Goal: Use online tool/utility: Utilize a website feature to perform a specific function

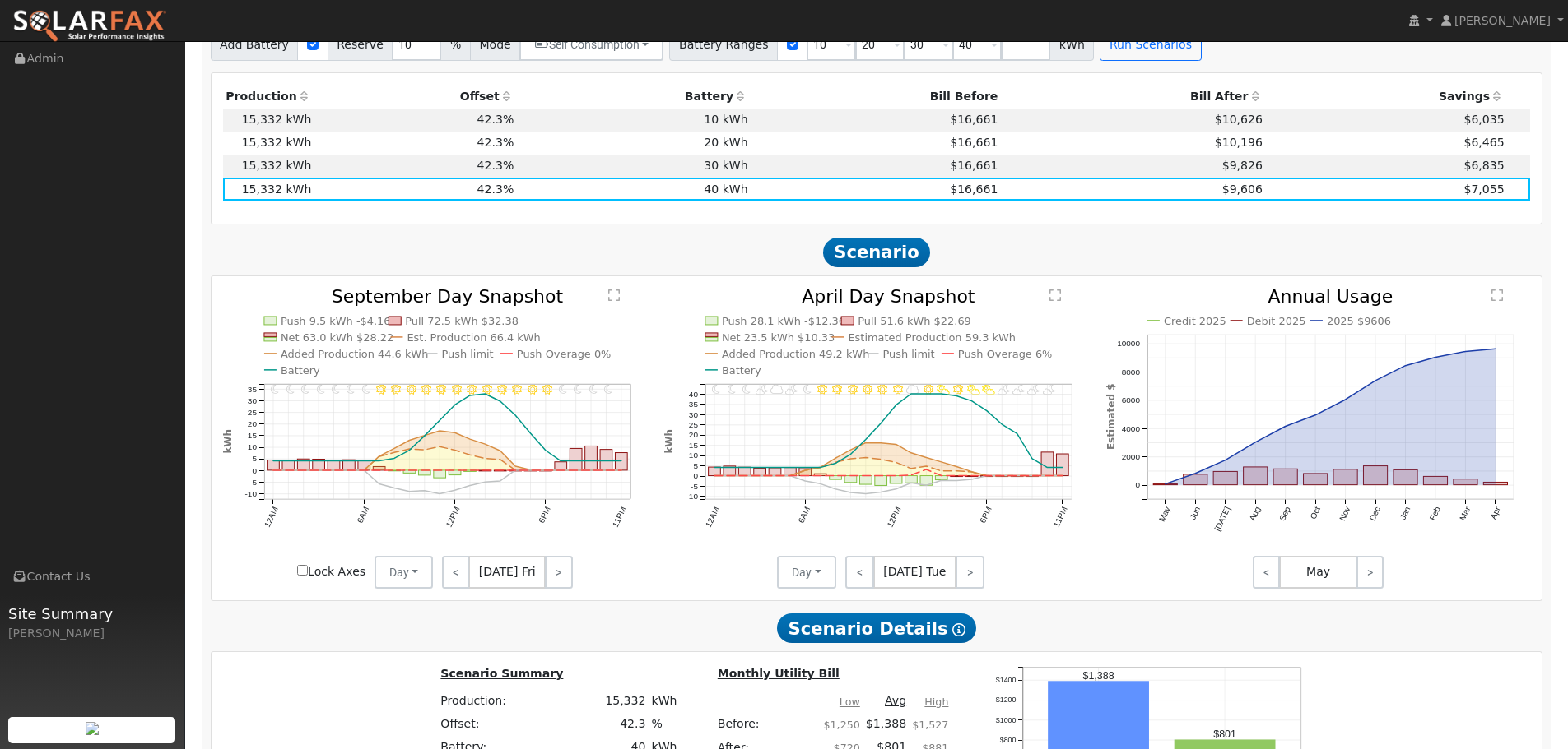
scroll to position [1815, 0]
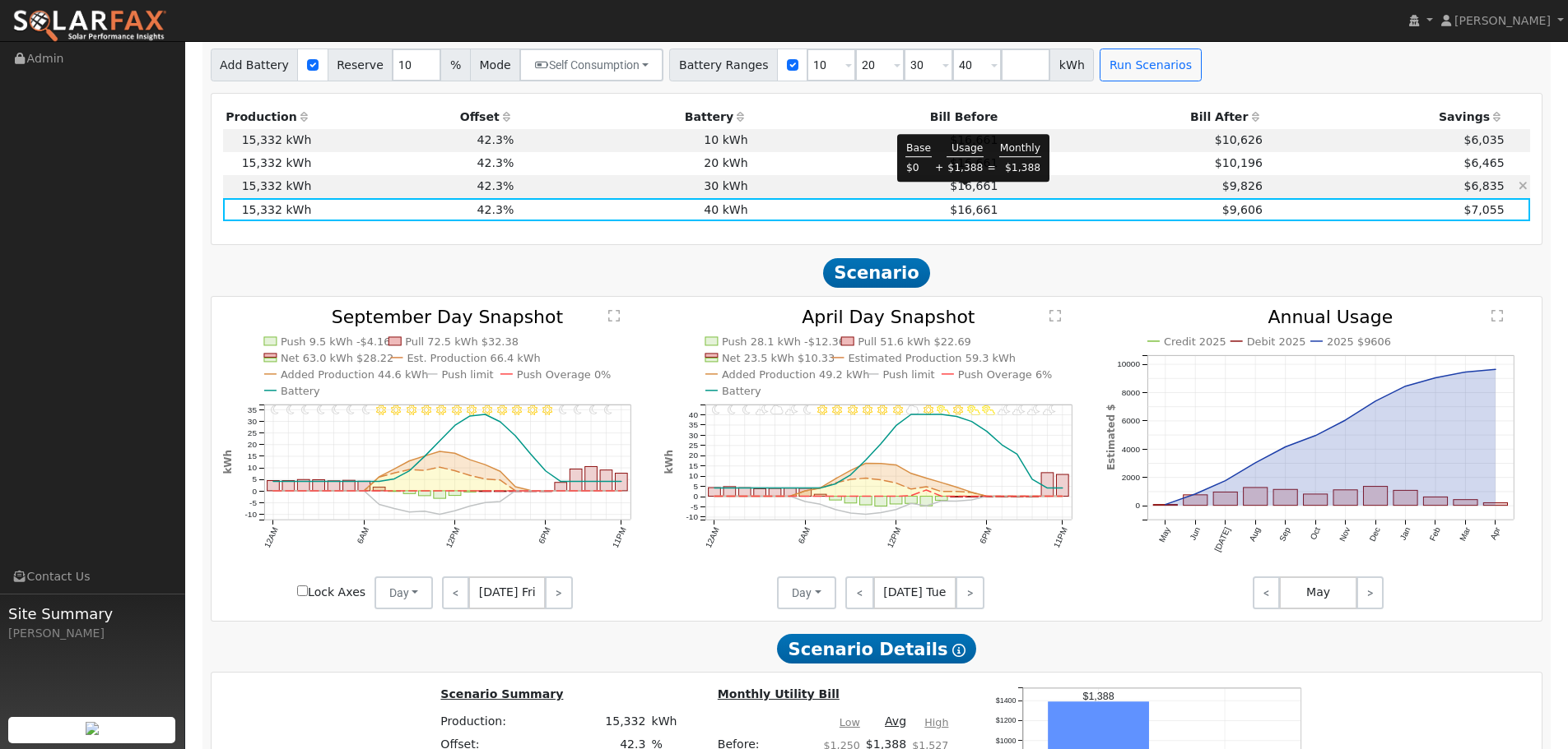
click at [958, 193] on span "$16,661" at bounding box center [974, 186] width 48 height 13
type input "$34,000"
type input "$20,196"
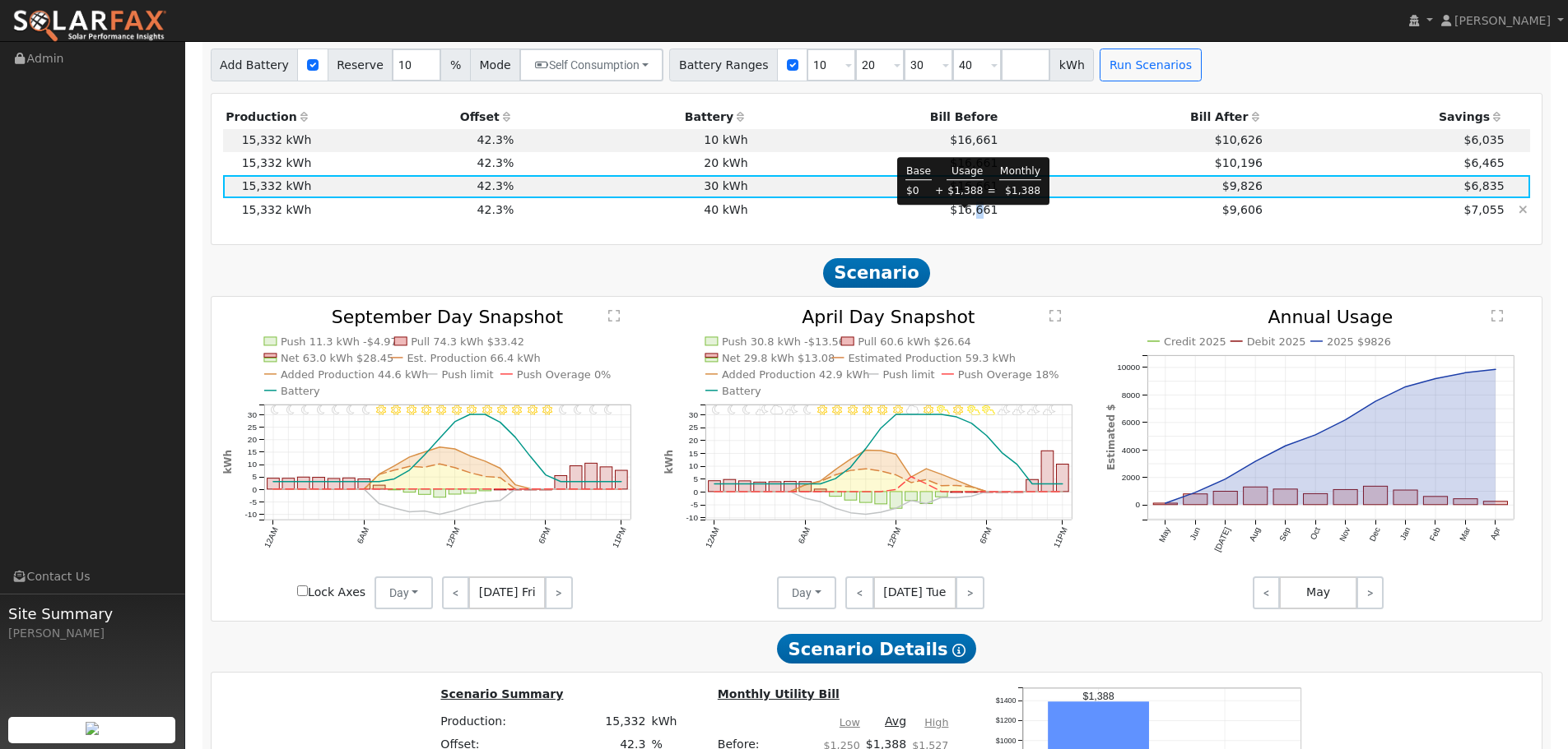
click at [969, 212] on span "$16,661" at bounding box center [974, 210] width 48 height 13
type input "$44,000"
type input "$23,196"
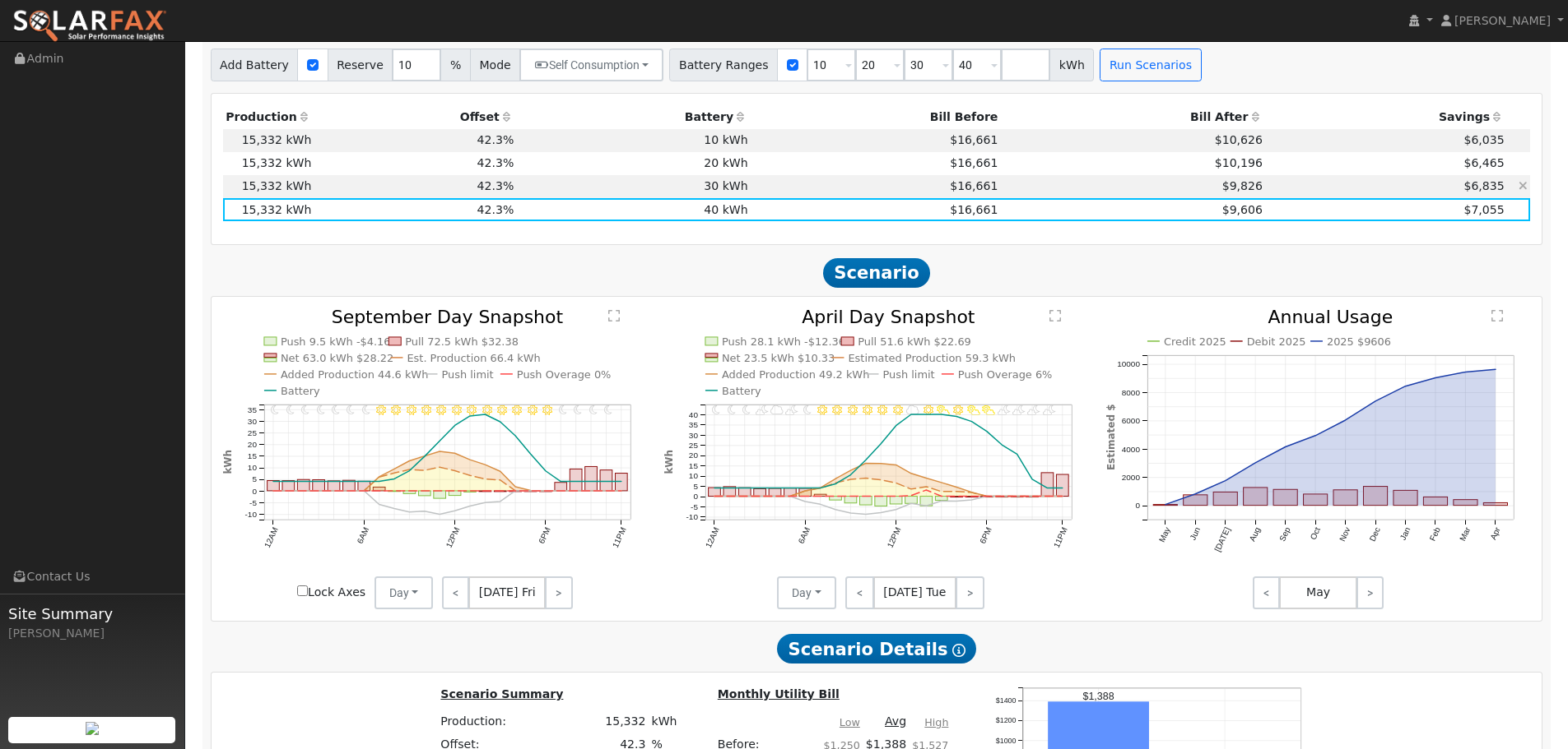
click at [1003, 197] on td "$9,826" at bounding box center [1132, 186] width 265 height 23
type input "$34,000"
type input "$20,196"
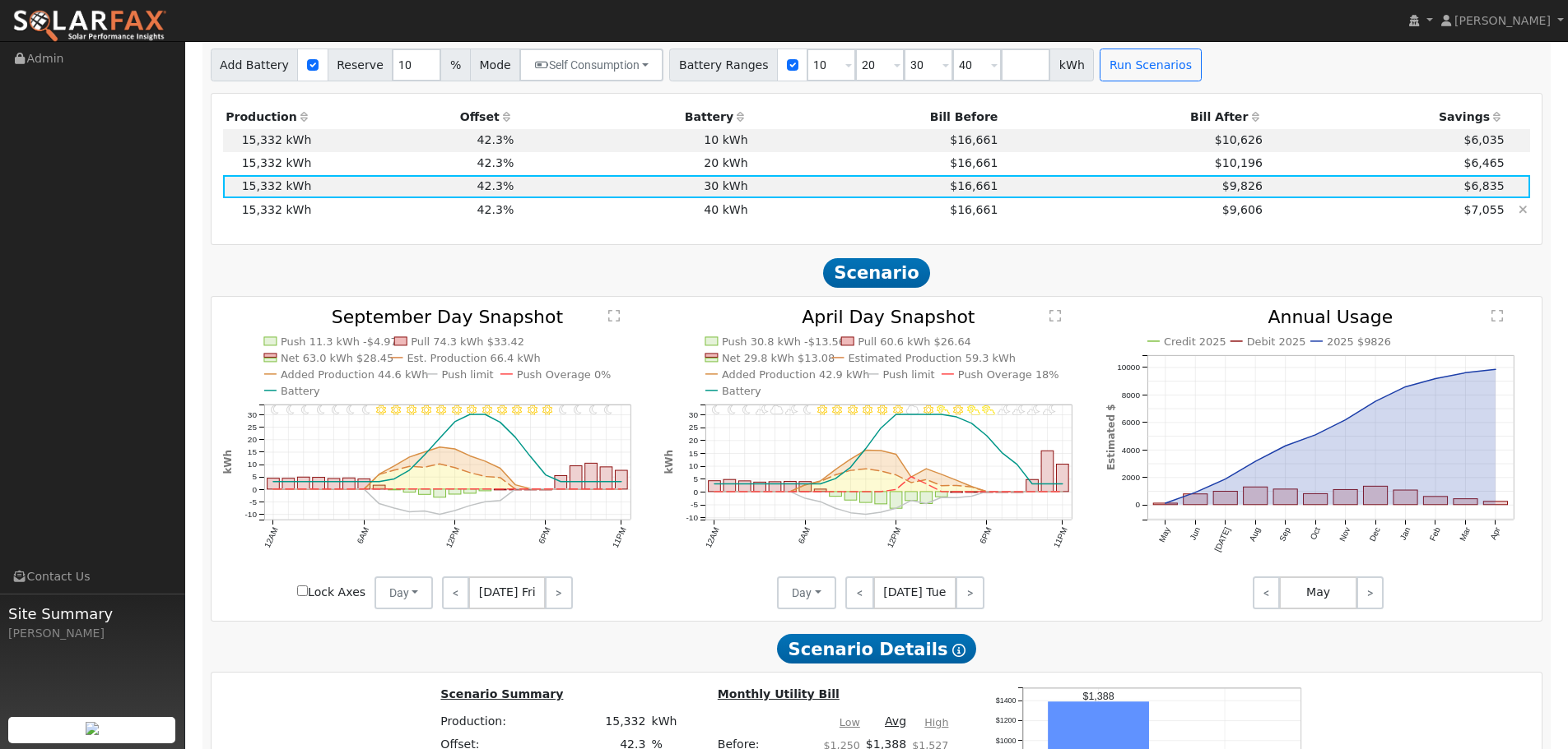
click at [987, 216] on td "$16,661" at bounding box center [875, 210] width 250 height 23
type input "$44,000"
type input "$23,196"
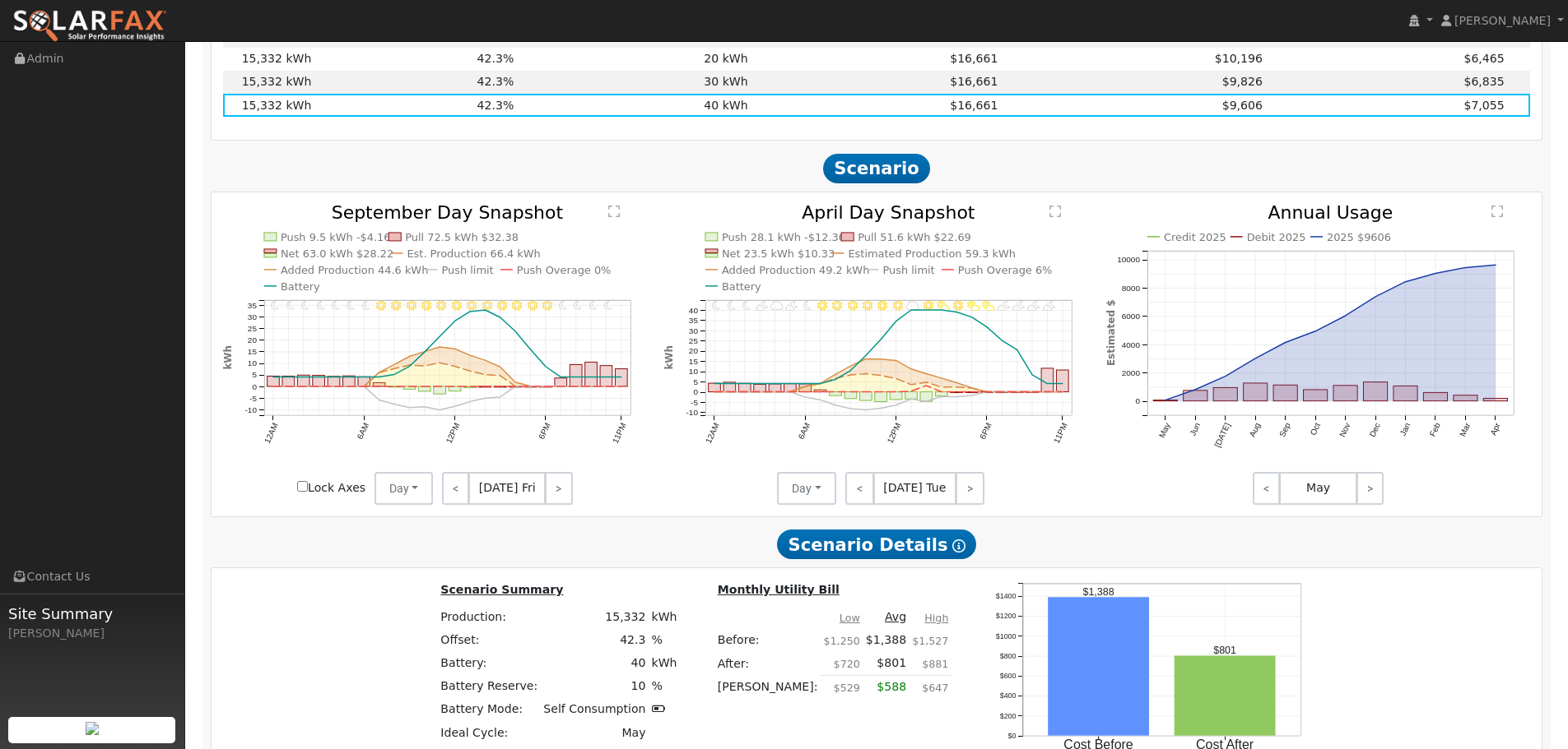
scroll to position [1897, 0]
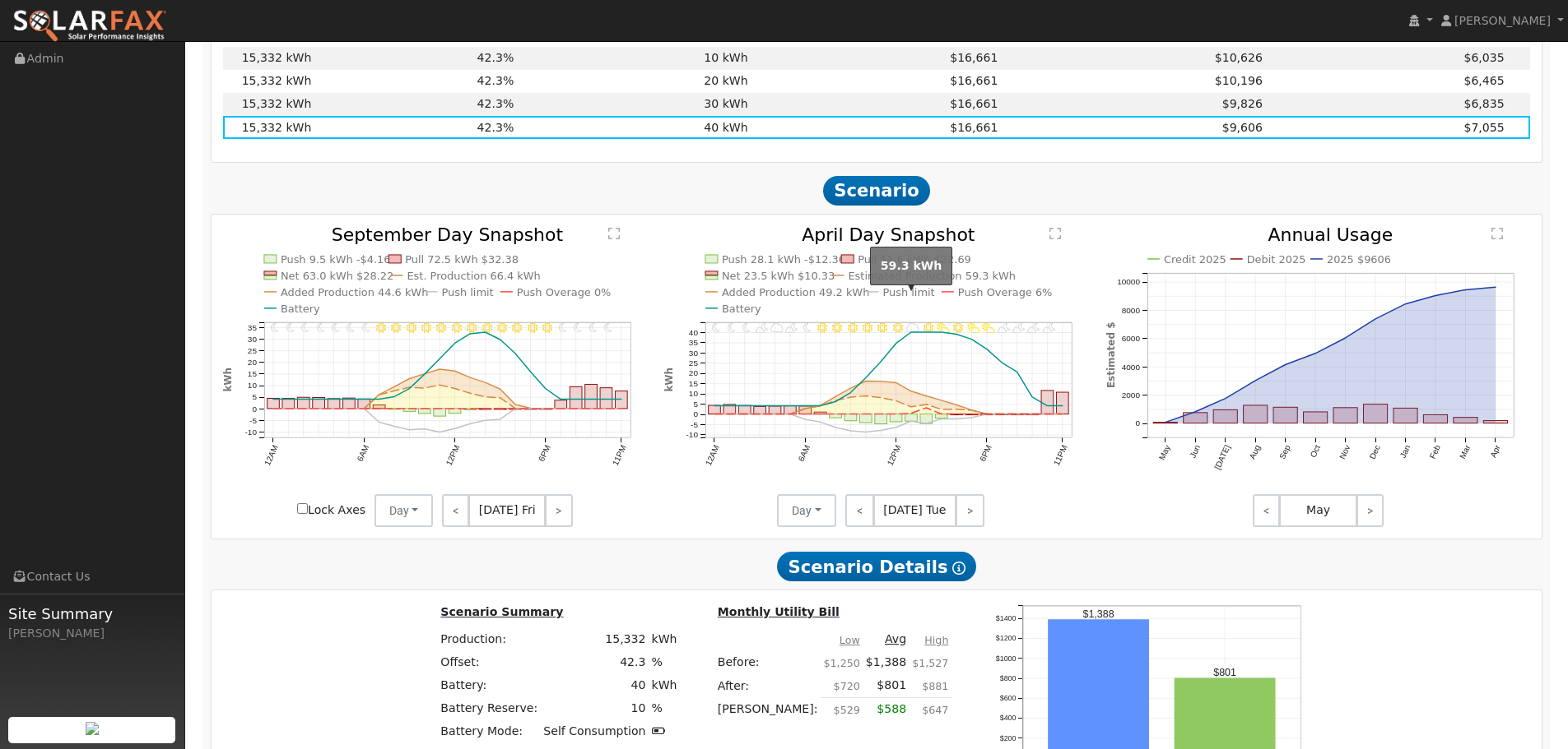
click at [888, 298] on text "Push limit" at bounding box center [909, 292] width 52 height 12
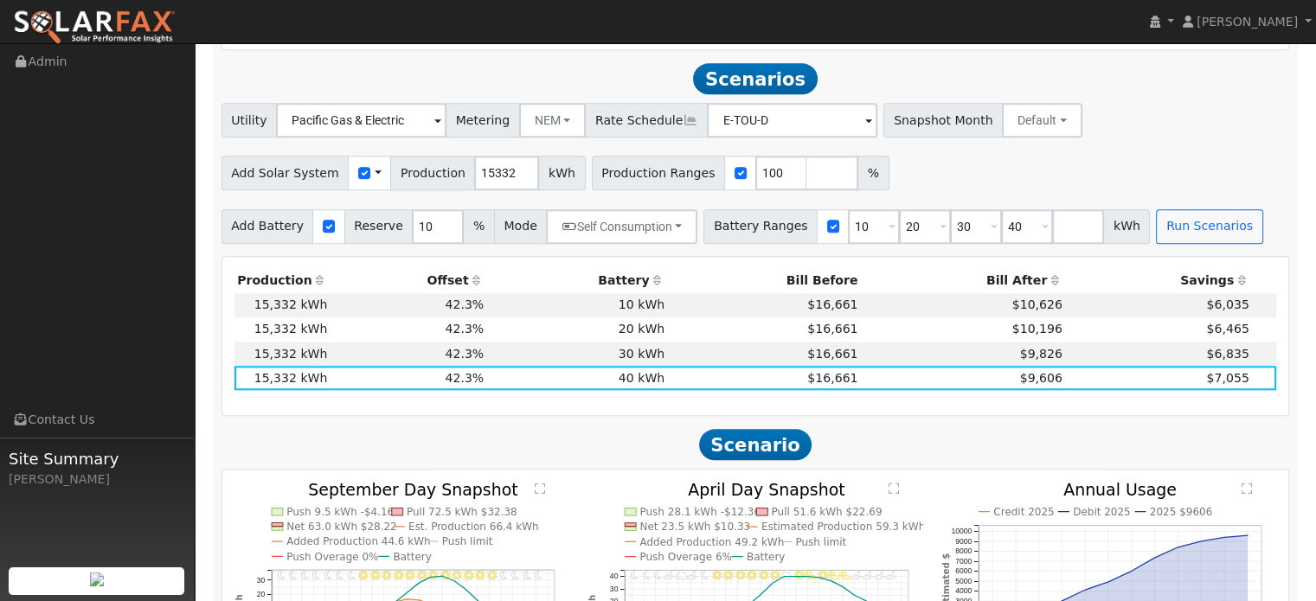
scroll to position [1534, 0]
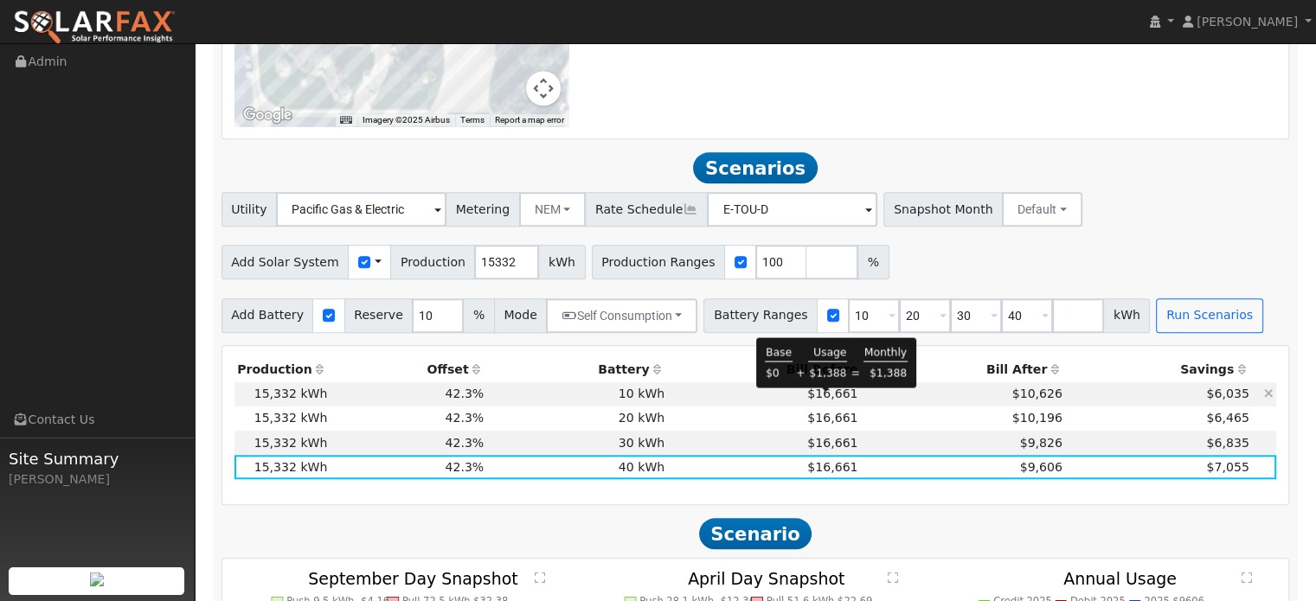
click at [813, 401] on span "$16,661" at bounding box center [832, 394] width 50 height 14
type input "$14,000"
type input "$14,196"
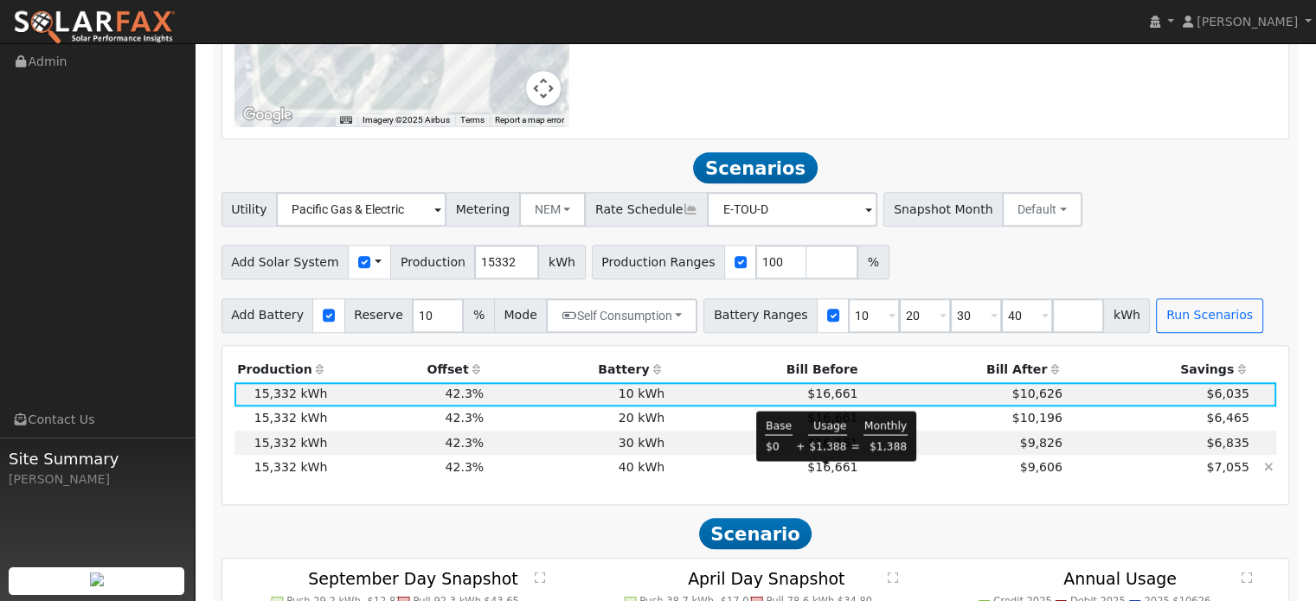
click at [807, 473] on span "$16,661" at bounding box center [832, 467] width 50 height 14
type input "$44,000"
type input "$23,196"
